Goal: Information Seeking & Learning: Learn about a topic

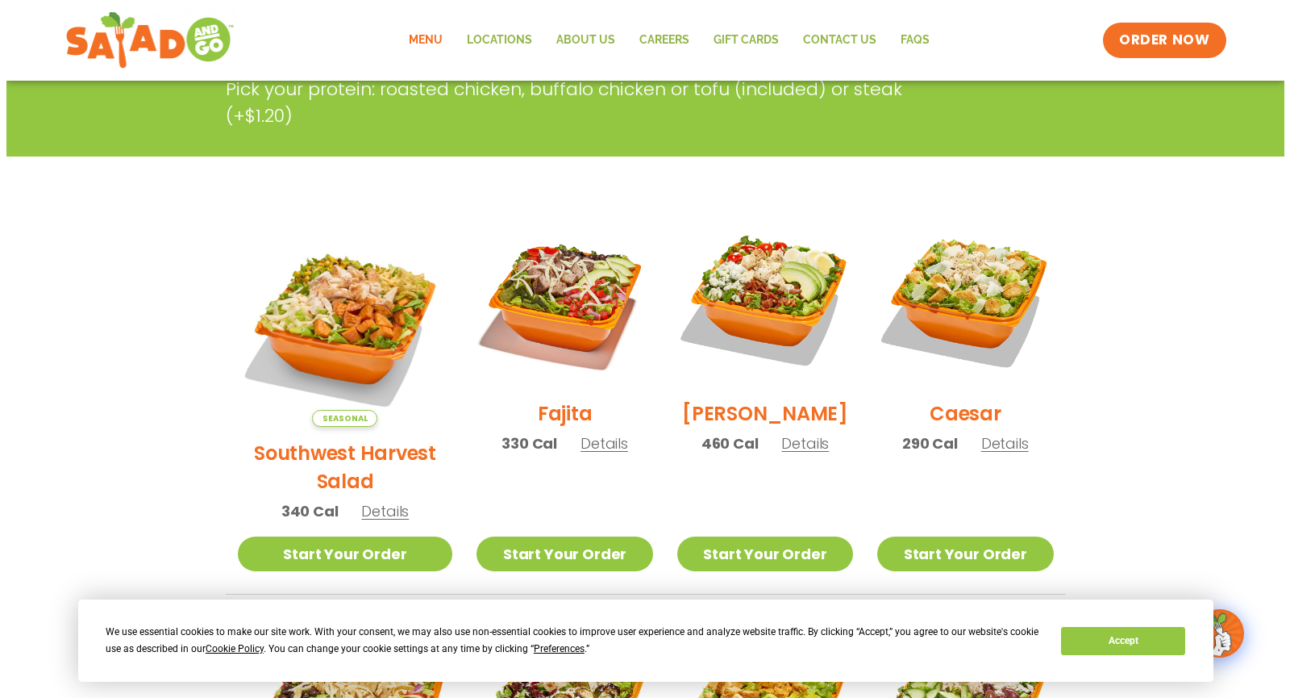
scroll to position [162, 0]
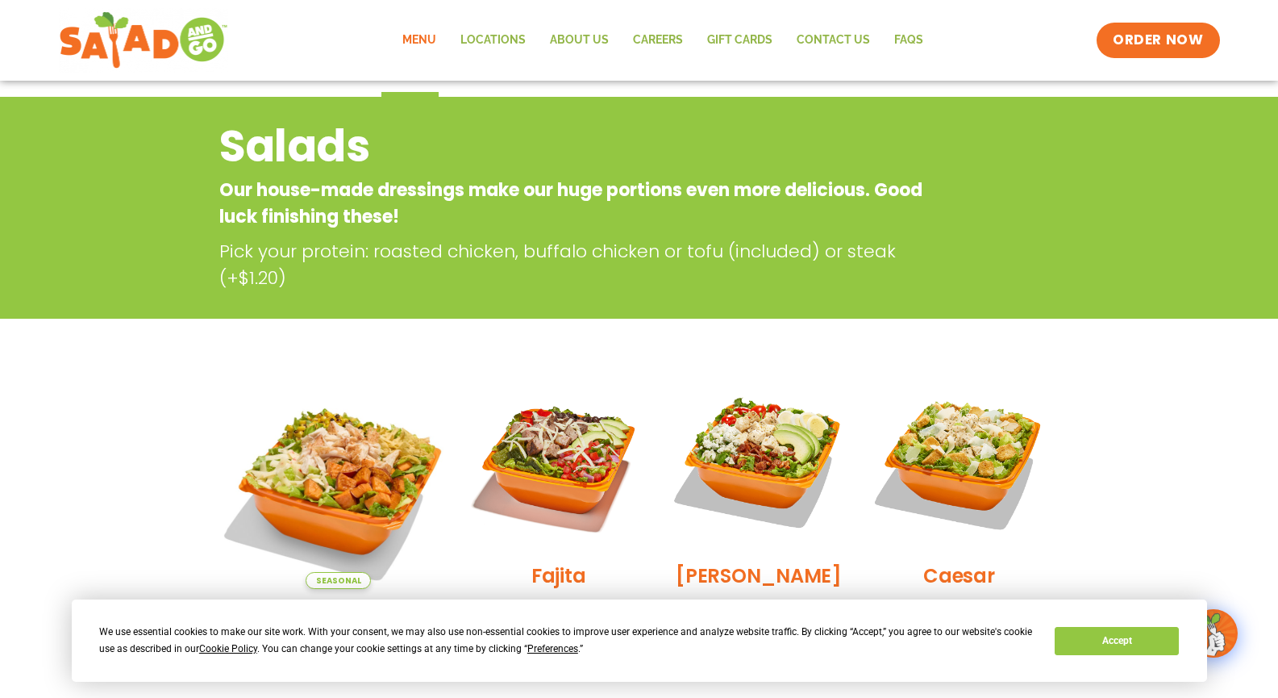
click at [354, 483] on img at bounding box center [338, 481] width 252 height 252
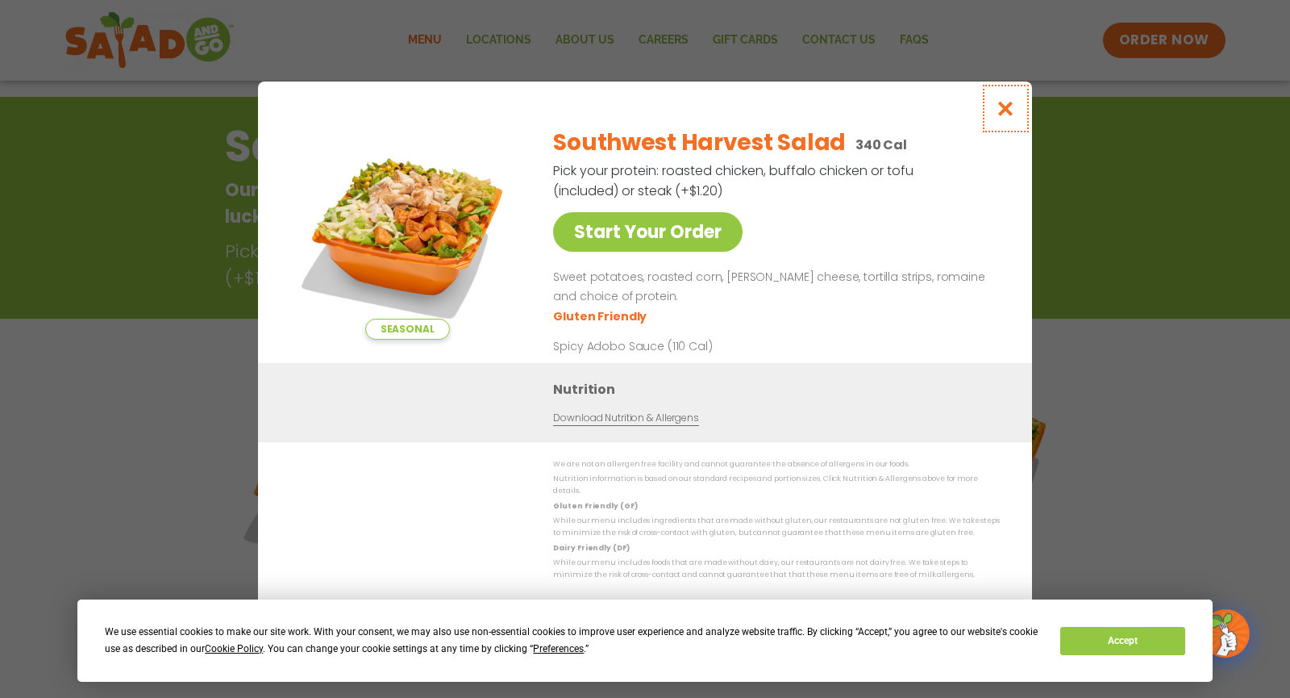
click at [1003, 117] on icon "Close modal" at bounding box center [1006, 108] width 20 height 17
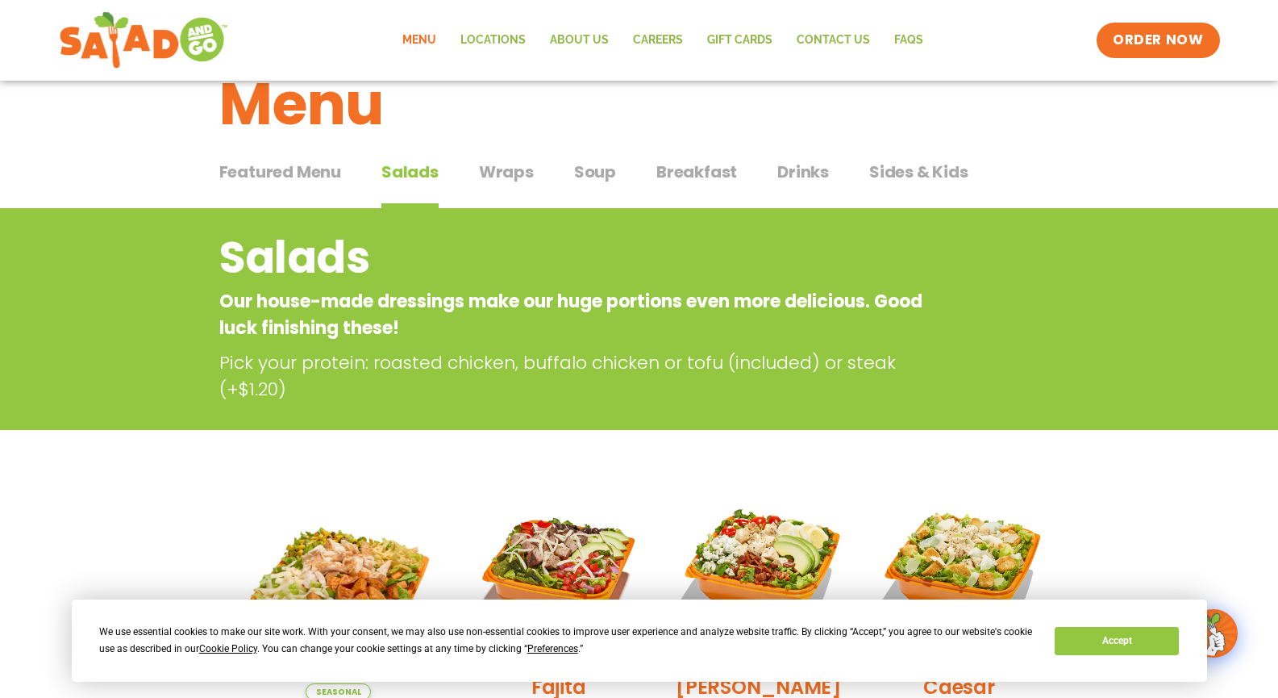
scroll to position [0, 0]
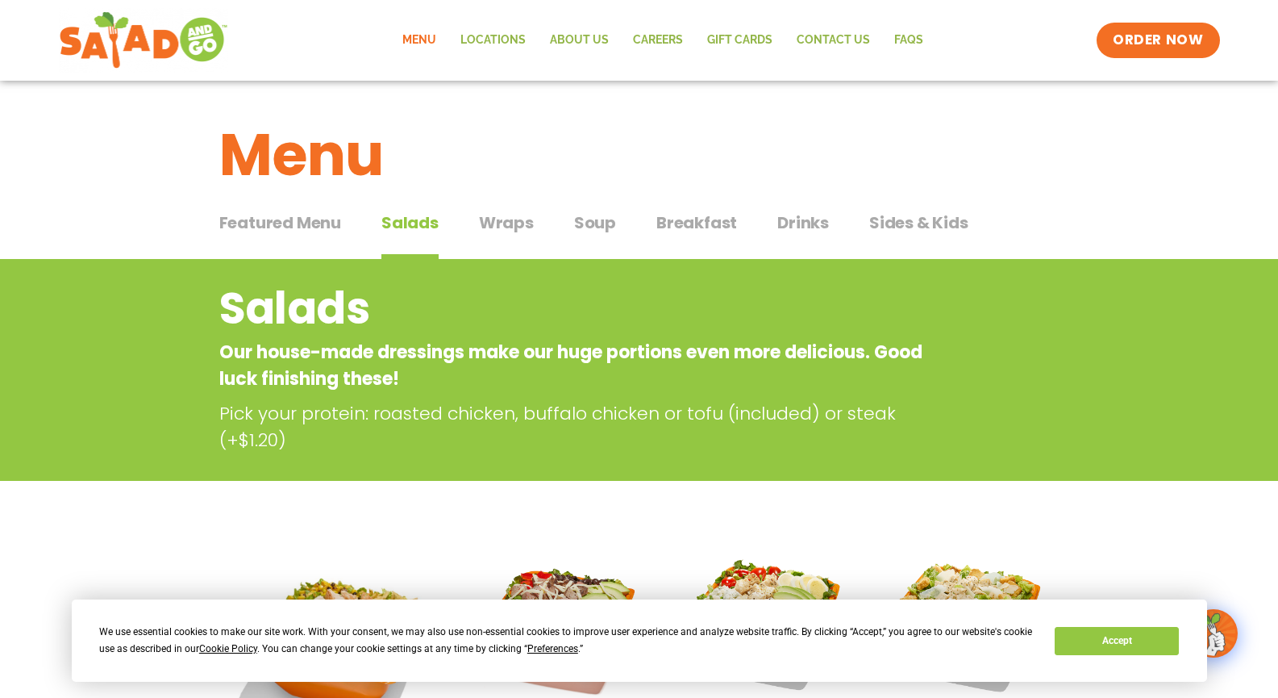
click at [594, 228] on span "Soup" at bounding box center [595, 222] width 42 height 24
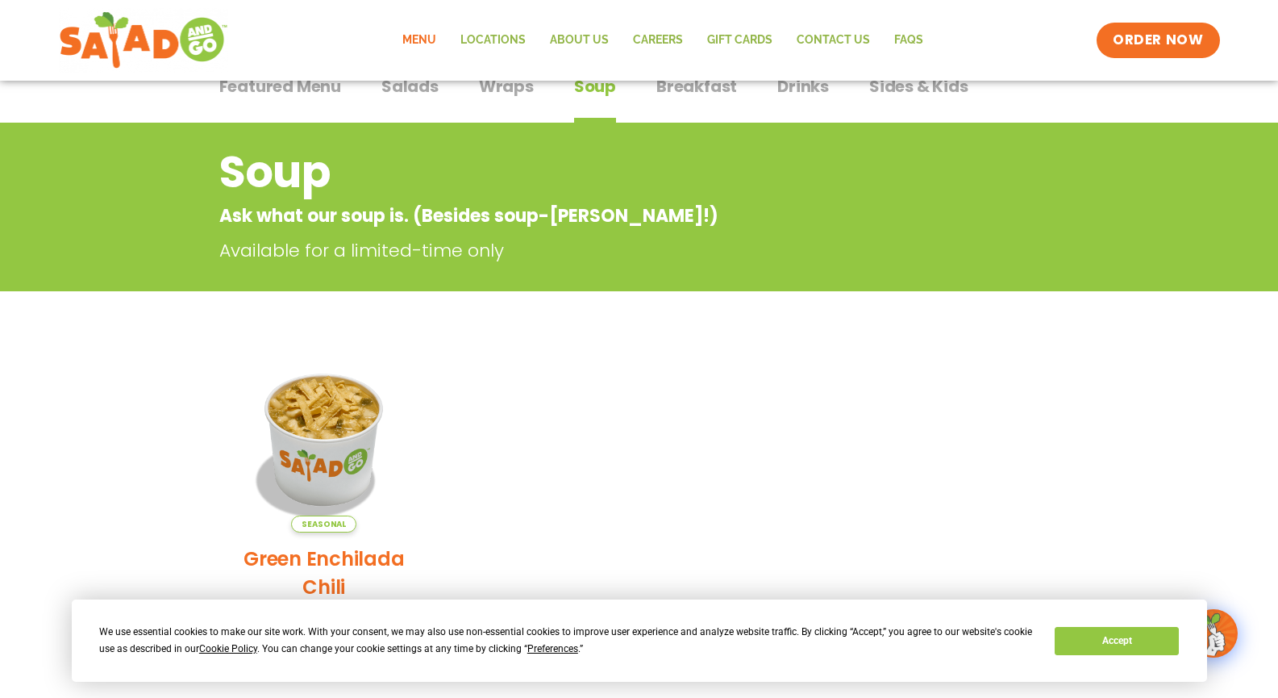
scroll to position [219, 0]
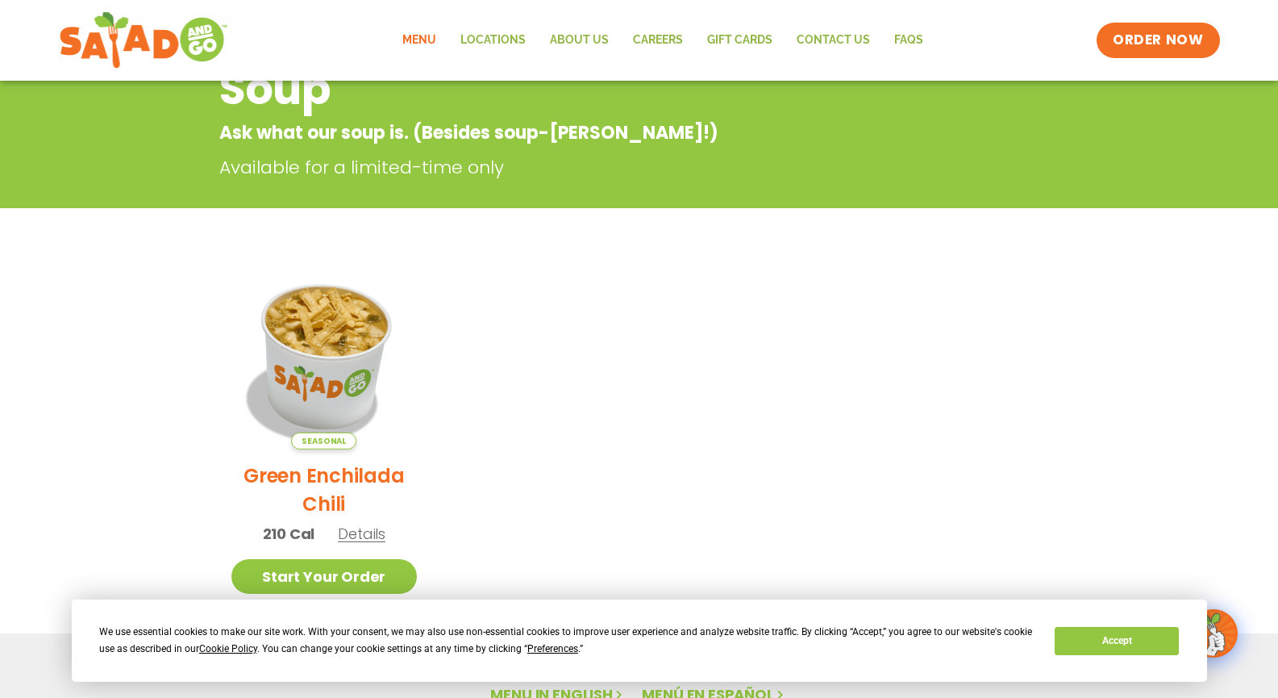
click at [327, 411] on img at bounding box center [324, 356] width 219 height 219
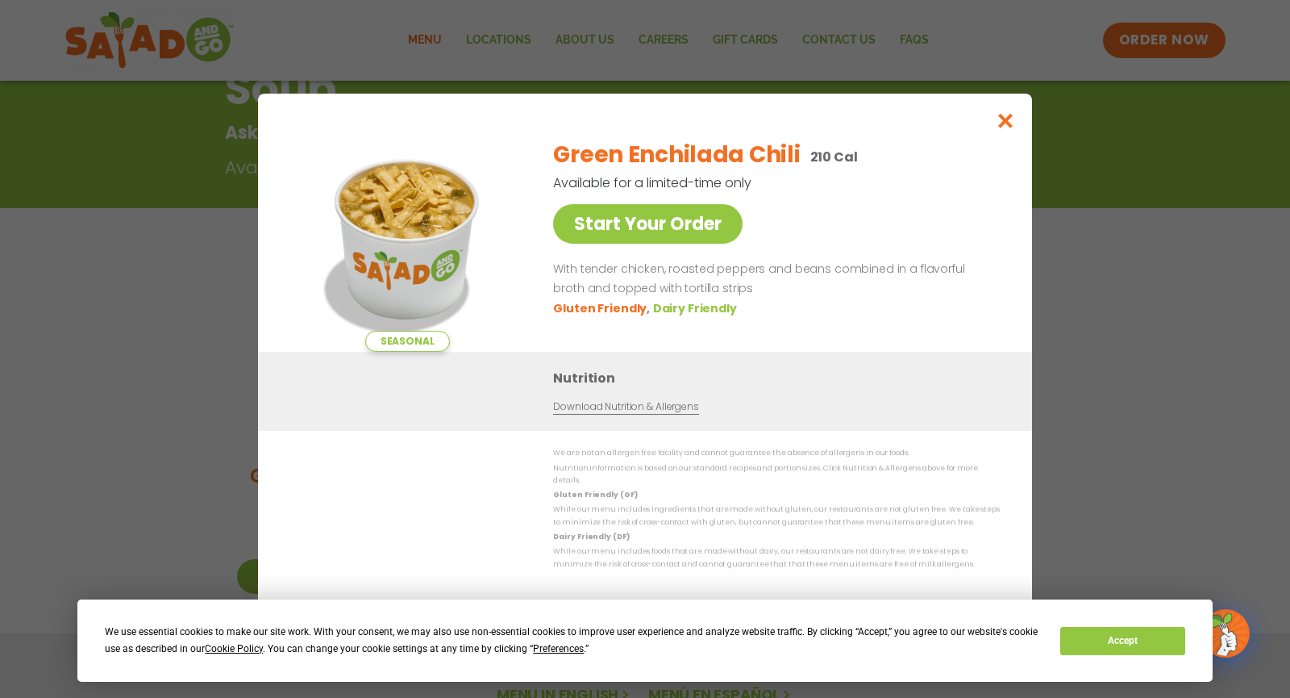
click at [648, 410] on link "Download Nutrition & Allergens" at bounding box center [625, 406] width 145 height 15
click at [558, 647] on span "Preferences" at bounding box center [558, 648] width 51 height 11
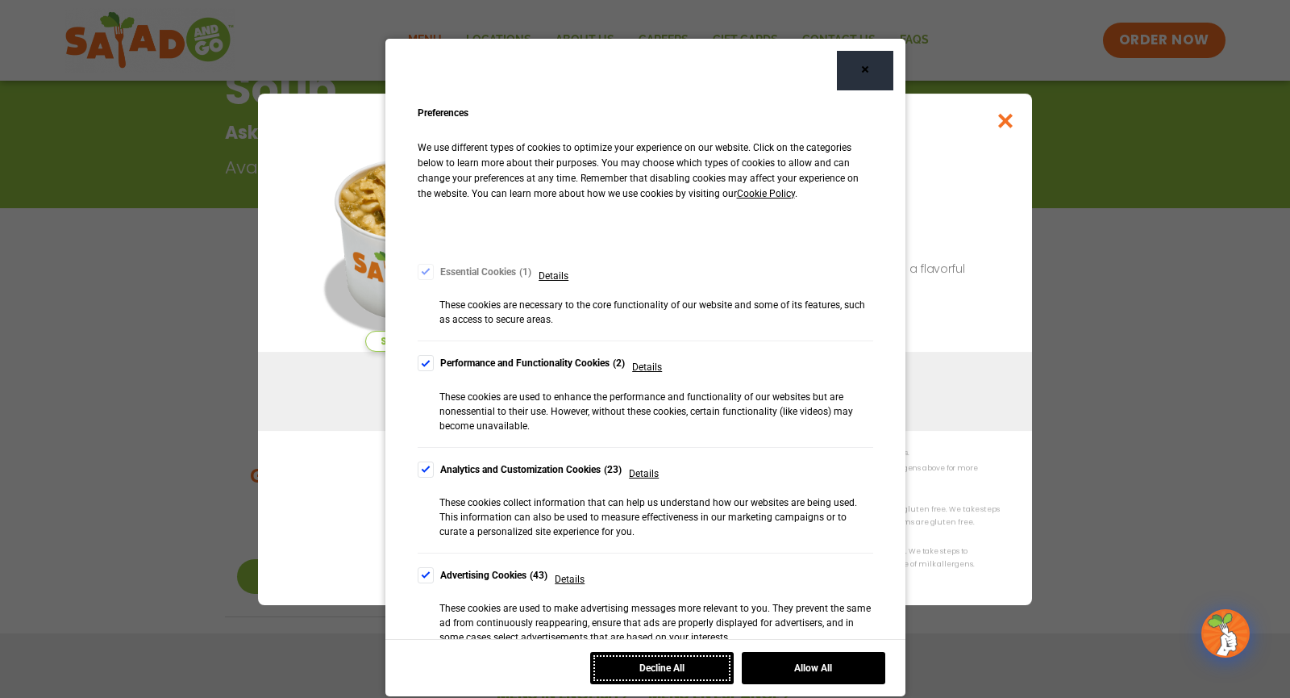
click at [631, 671] on button "Decline All" at bounding box center [662, 668] width 144 height 32
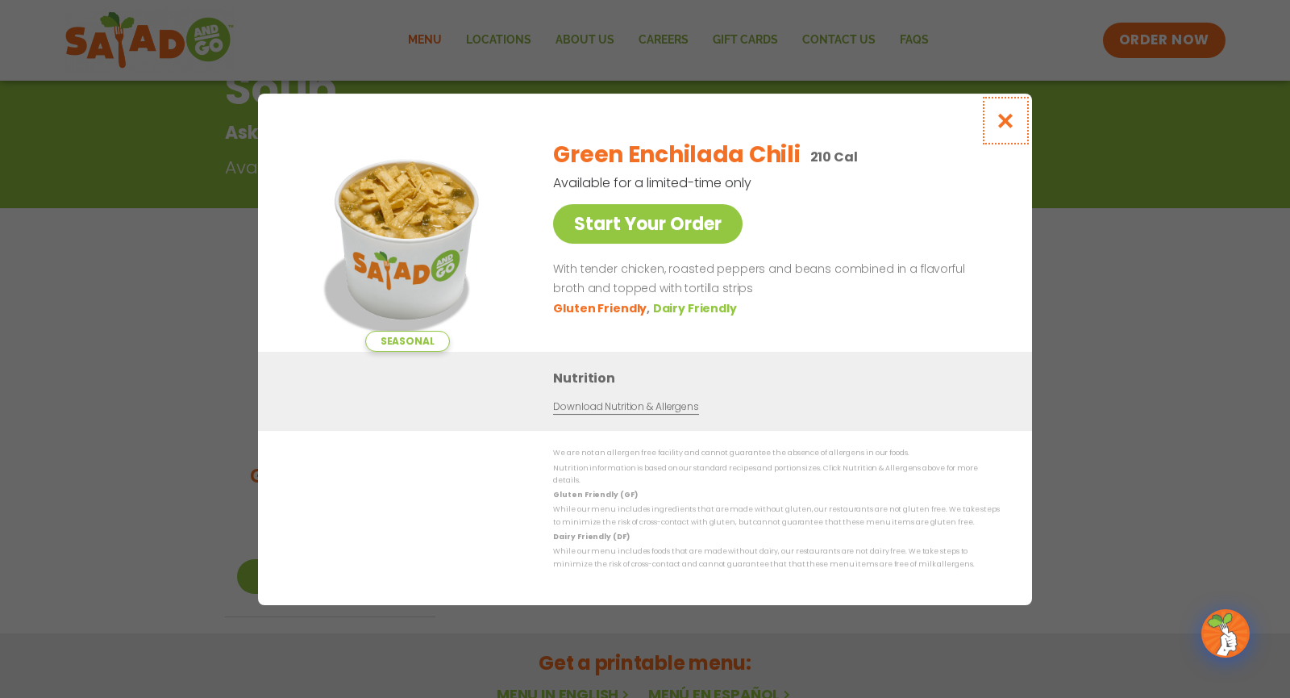
click at [1009, 127] on icon "Close modal" at bounding box center [1006, 120] width 20 height 17
